Goal: Use online tool/utility: Utilize a website feature to perform a specific function

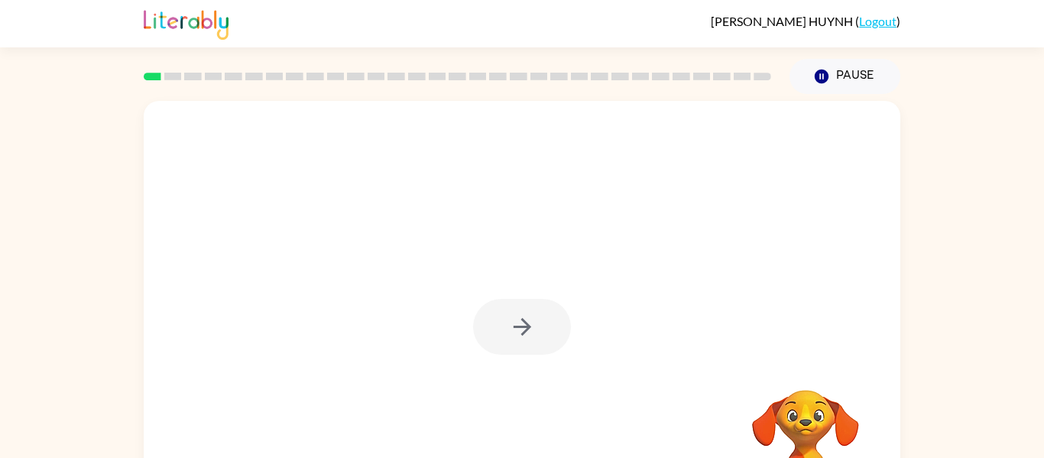
click at [526, 326] on div at bounding box center [522, 327] width 98 height 56
click at [559, 315] on div at bounding box center [522, 327] width 98 height 56
click at [532, 355] on button "button" at bounding box center [522, 327] width 98 height 56
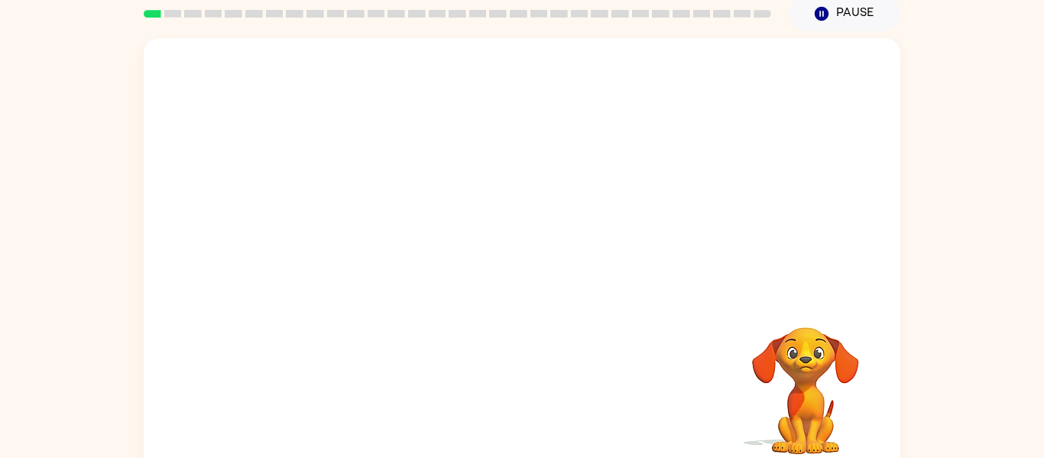
scroll to position [79, 0]
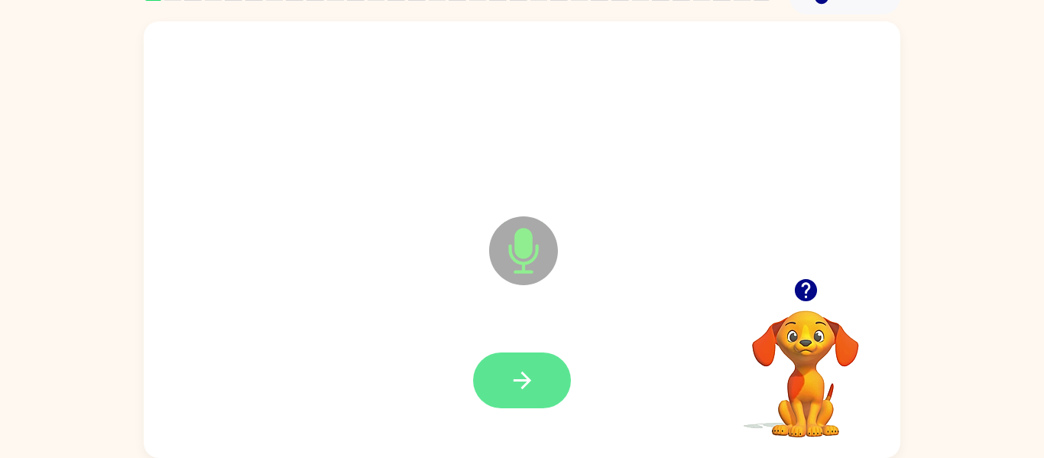
click at [540, 391] on button "button" at bounding box center [522, 380] width 98 height 56
click at [514, 374] on icon "button" at bounding box center [522, 380] width 27 height 27
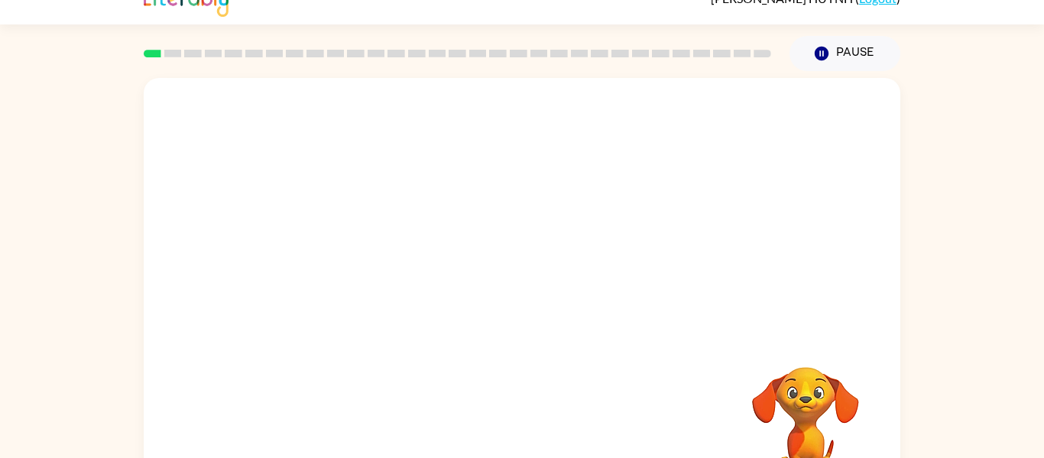
scroll to position [26, 0]
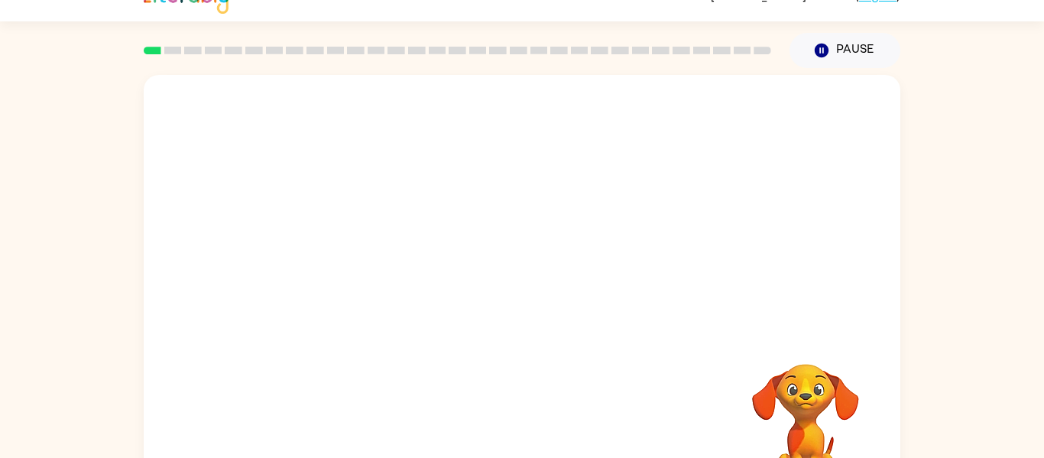
click at [921, 415] on div "Your browser must support playing .mp4 files to use Literably. Please try using…" at bounding box center [522, 289] width 1044 height 443
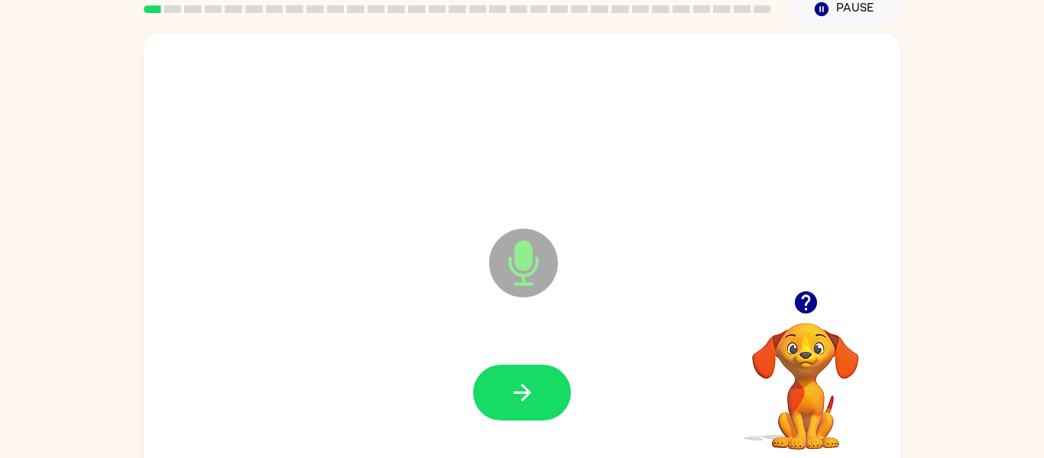
scroll to position [69, 0]
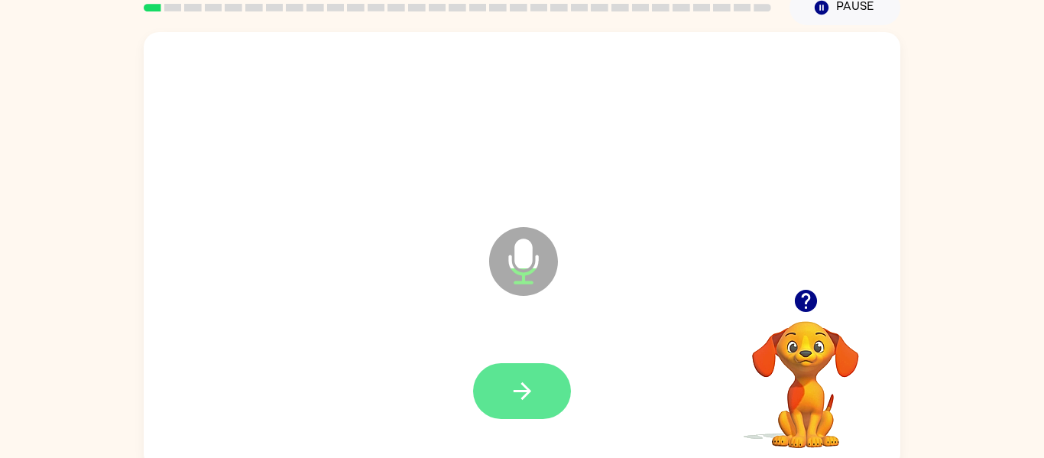
click at [523, 392] on icon "button" at bounding box center [522, 390] width 27 height 27
click at [513, 393] on icon "button" at bounding box center [522, 390] width 27 height 27
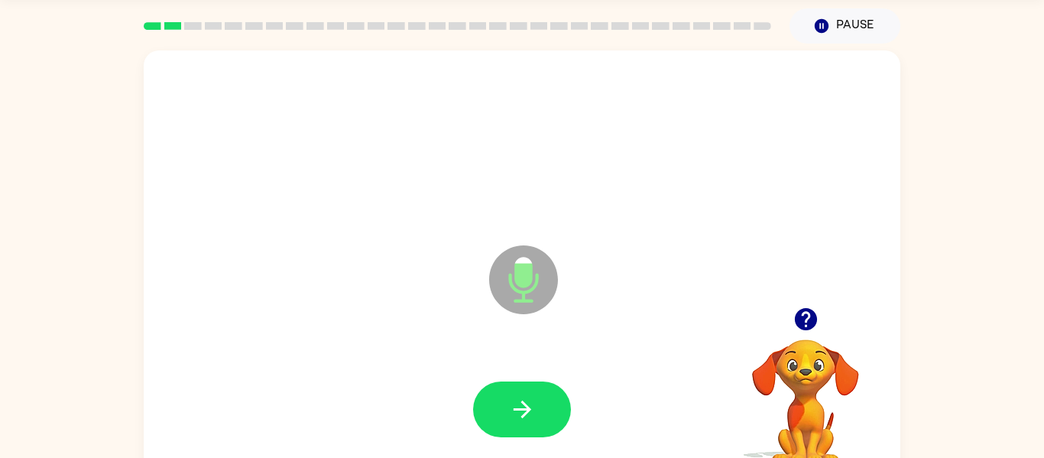
scroll to position [72, 0]
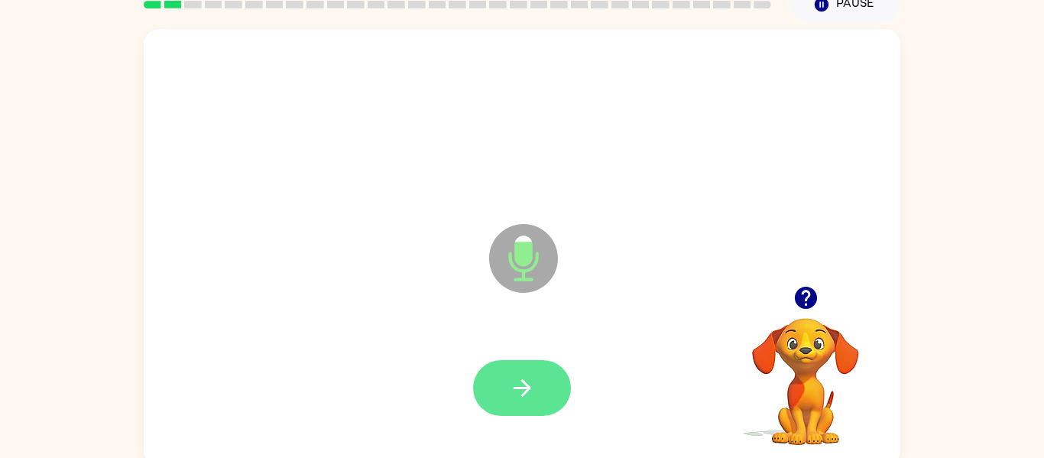
click at [526, 380] on icon "button" at bounding box center [522, 387] width 27 height 27
click at [523, 397] on icon "button" at bounding box center [522, 387] width 27 height 27
click at [515, 366] on button "button" at bounding box center [522, 388] width 98 height 56
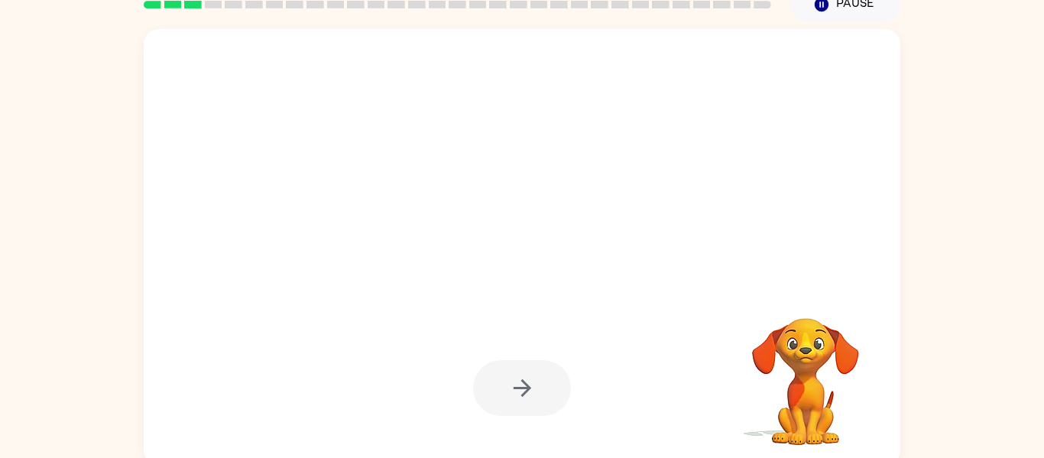
click at [538, 405] on div at bounding box center [522, 388] width 98 height 56
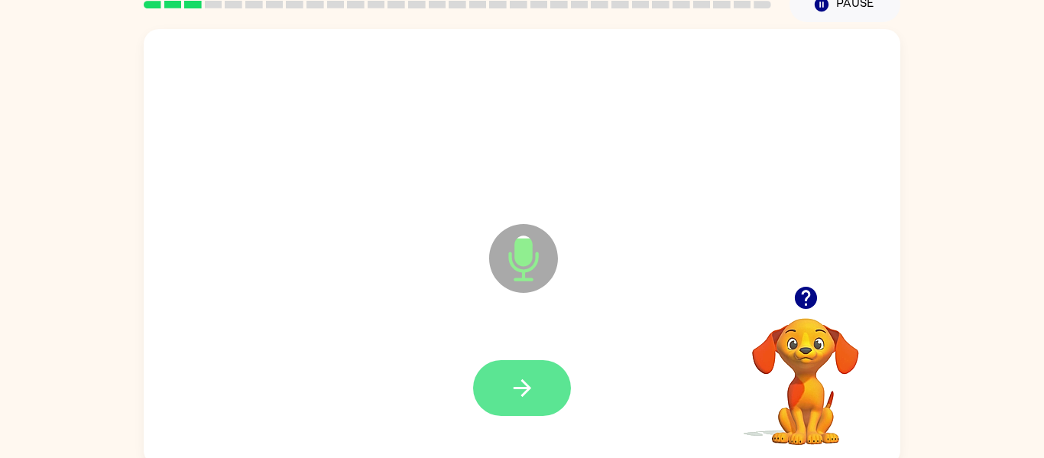
click at [539, 384] on button "button" at bounding box center [522, 388] width 98 height 56
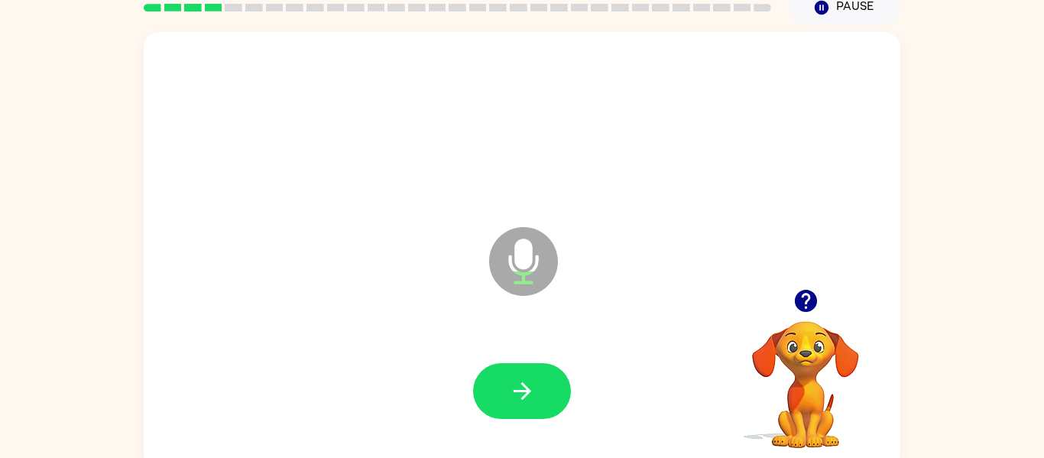
scroll to position [70, 0]
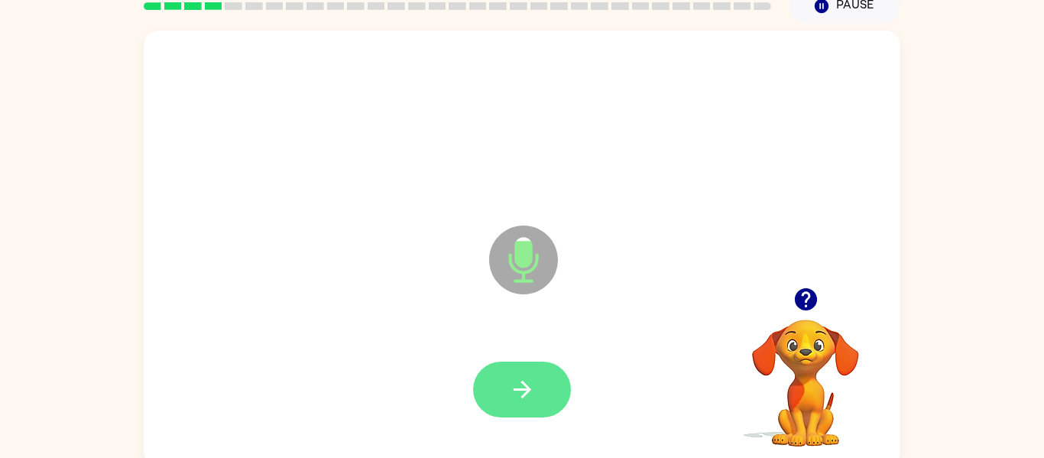
click at [539, 400] on button "button" at bounding box center [522, 389] width 98 height 56
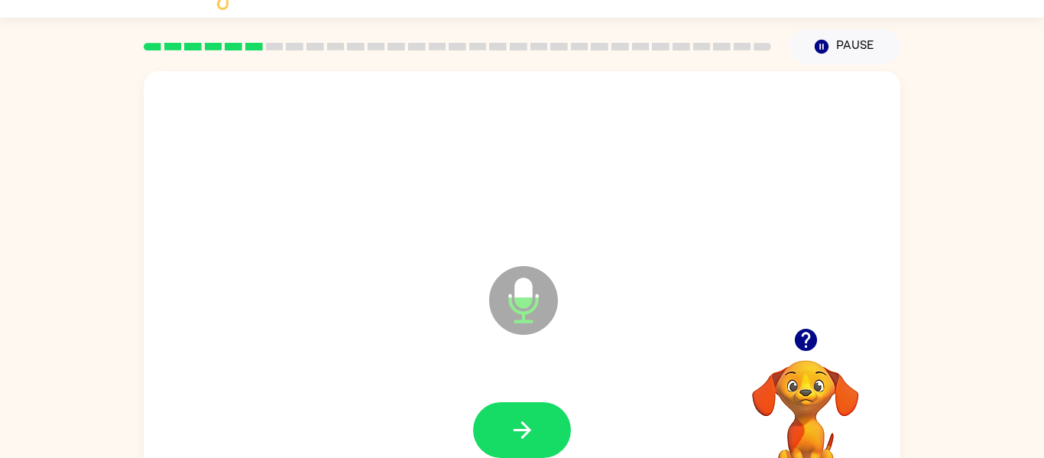
scroll to position [47, 0]
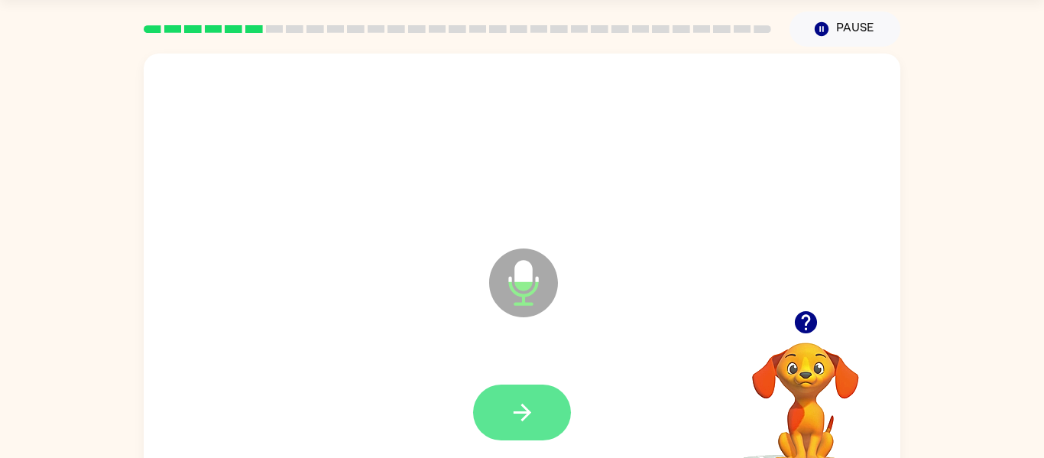
click at [531, 418] on icon "button" at bounding box center [522, 412] width 27 height 27
click at [533, 435] on button "button" at bounding box center [522, 412] width 98 height 56
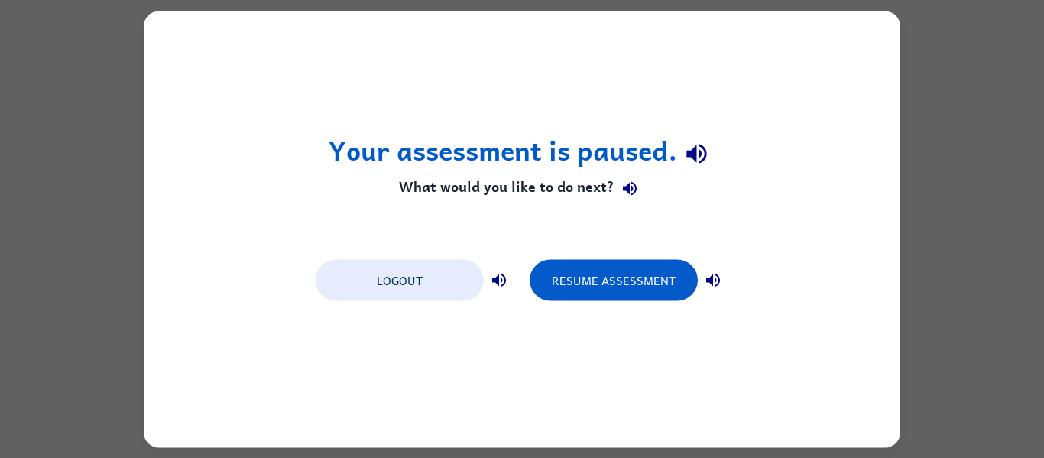
scroll to position [0, 0]
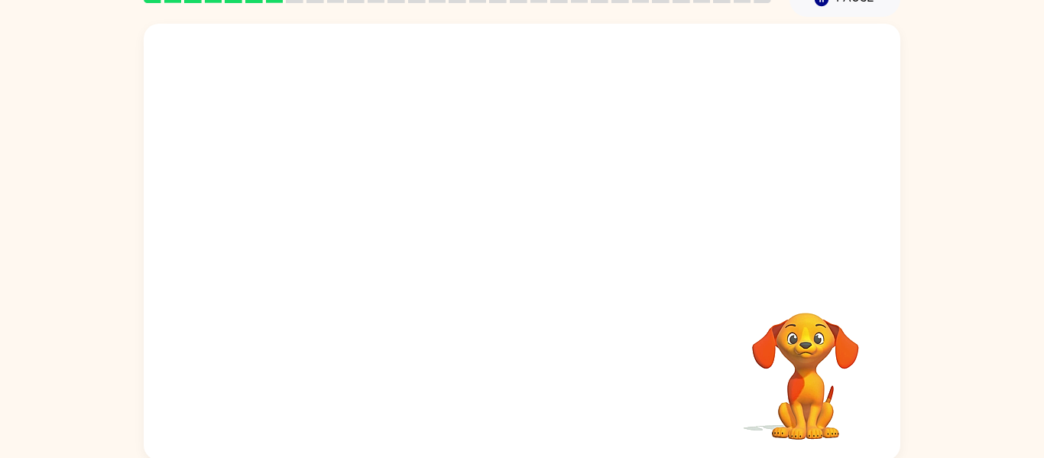
scroll to position [79, 0]
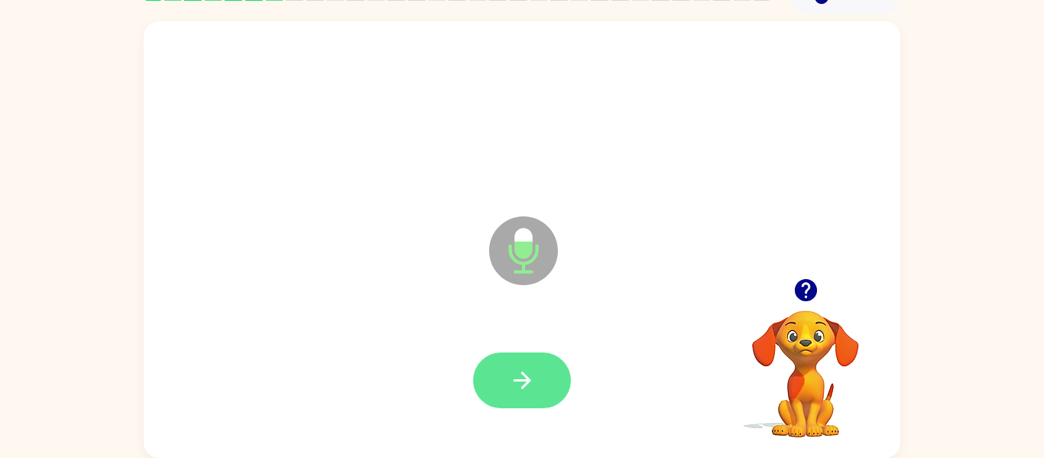
click at [532, 381] on icon "button" at bounding box center [522, 380] width 27 height 27
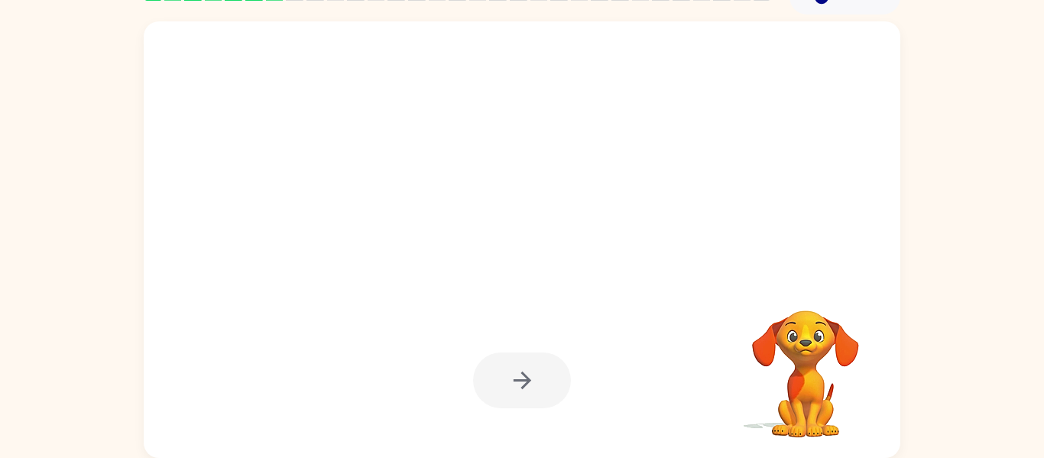
click at [544, 387] on div at bounding box center [522, 380] width 98 height 56
click at [542, 387] on div at bounding box center [522, 380] width 98 height 56
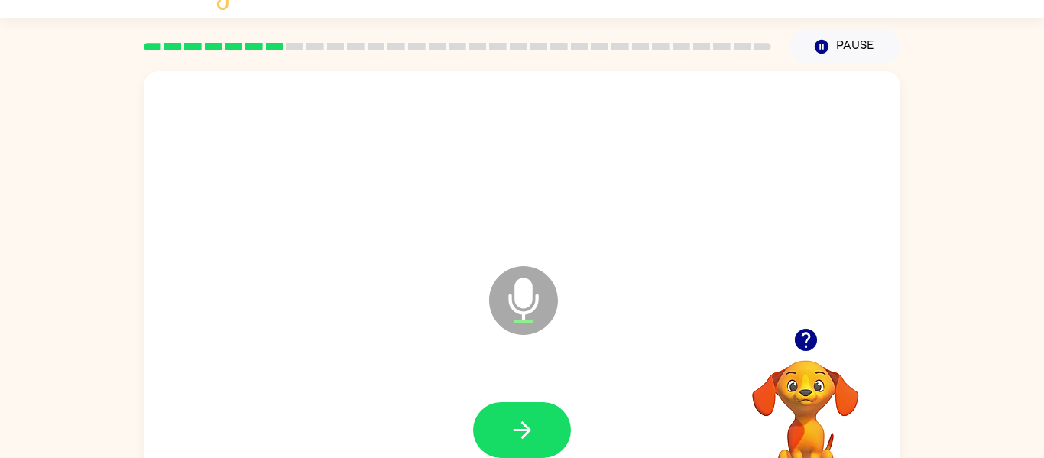
scroll to position [0, 0]
